Goal: Task Accomplishment & Management: Use online tool/utility

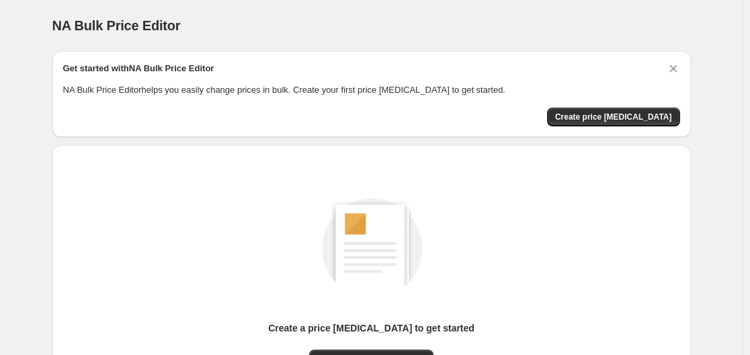
drag, startPoint x: 409, startPoint y: 353, endPoint x: 398, endPoint y: 359, distance: 12.9
click at [398, 354] on html "Home Settings Plans Skip to content NA Bulk Price Editor. This page is ready NA…" at bounding box center [375, 177] width 750 height 355
click at [396, 348] on div "Create a price change job to get started" at bounding box center [371, 335] width 206 height 28
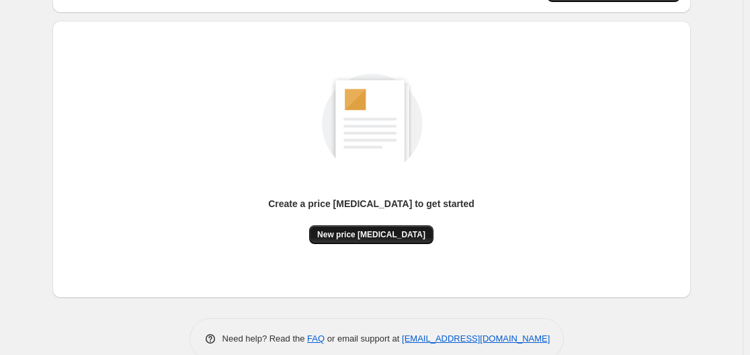
scroll to position [148, 0]
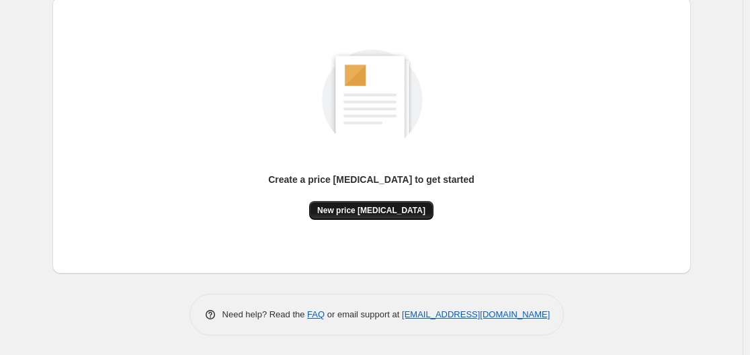
click at [402, 216] on button "New price change job" at bounding box center [371, 210] width 124 height 19
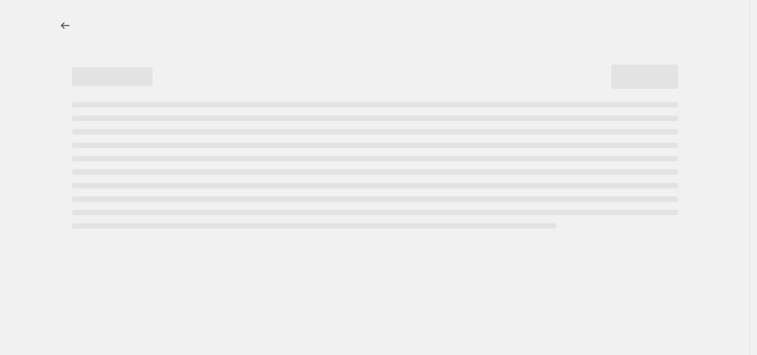
select select "percentage"
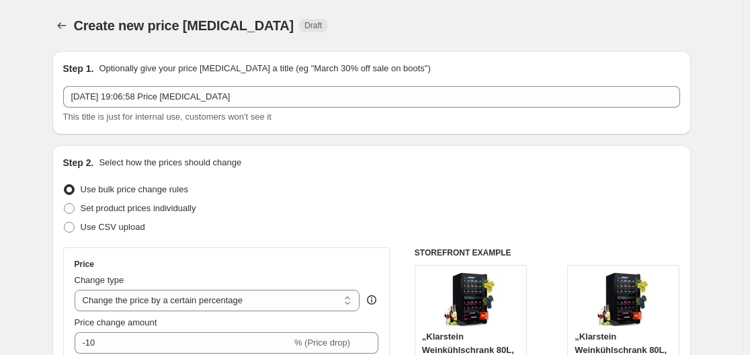
click at [152, 329] on div "Price change amount -10 % (Price drop)" at bounding box center [227, 335] width 304 height 38
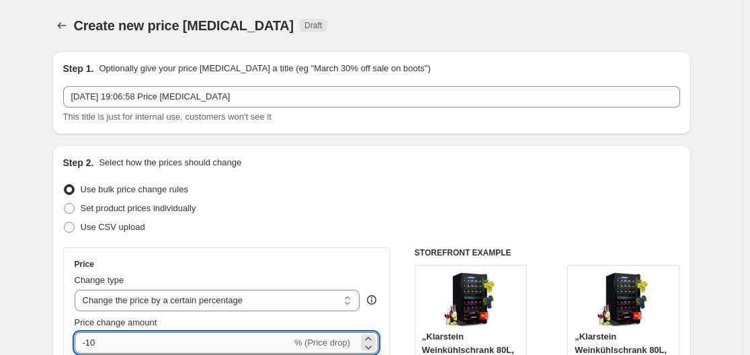
click at [146, 339] on input "-10" at bounding box center [183, 343] width 217 height 22
type input "-1"
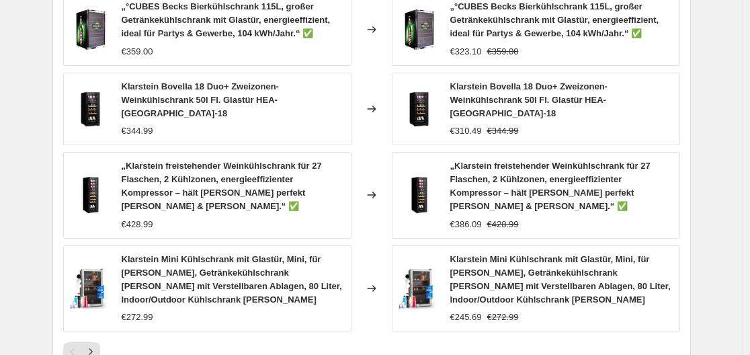
scroll to position [1064, 0]
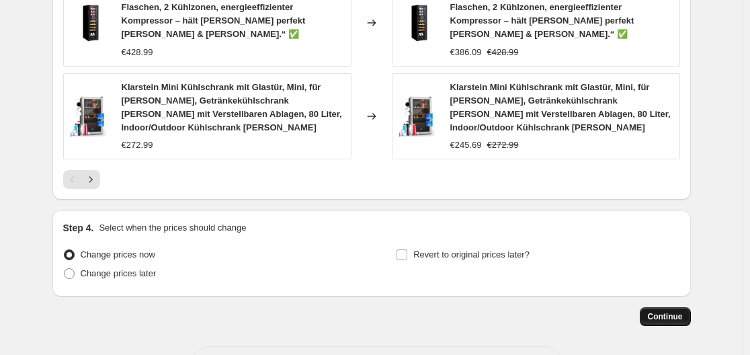
type input "-35"
click at [671, 311] on span "Continue" at bounding box center [665, 316] width 35 height 11
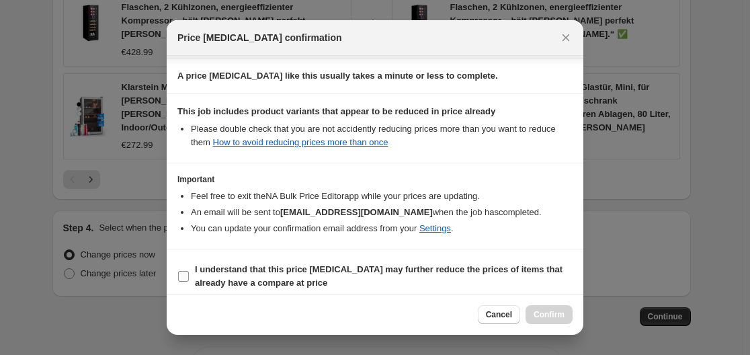
scroll to position [211, 0]
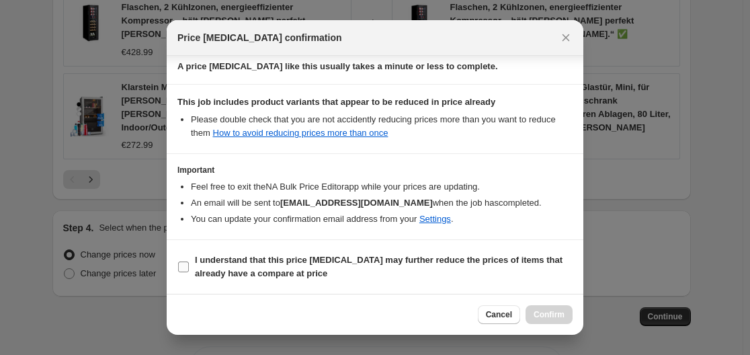
click at [287, 265] on span "I understand that this price change job may further reduce the prices of items …" at bounding box center [384, 266] width 378 height 27
click at [189, 265] on input "I understand that this price change job may further reduce the prices of items …" at bounding box center [183, 266] width 11 height 11
checkbox input "true"
click at [540, 308] on button "Confirm" at bounding box center [548, 314] width 47 height 19
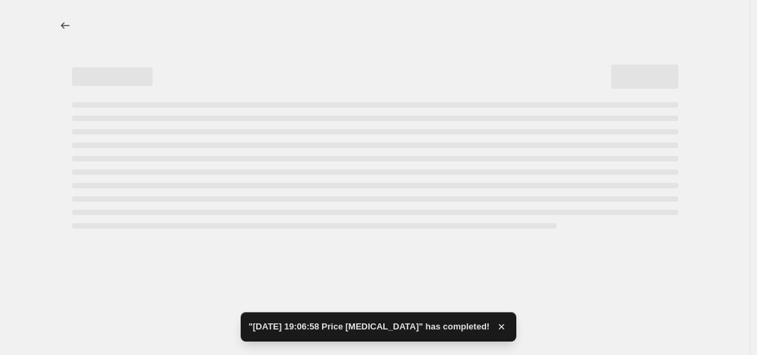
select select "percentage"
